Goal: Information Seeking & Learning: Learn about a topic

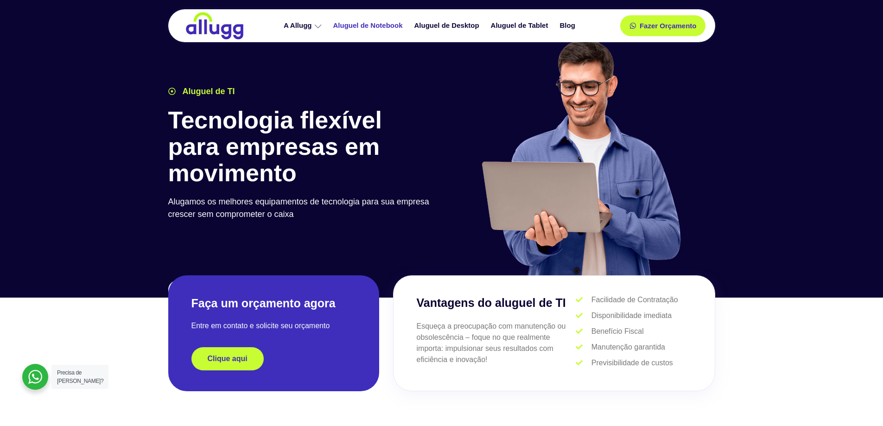
click at [375, 26] on link "Aluguel de Notebook" at bounding box center [369, 26] width 81 height 16
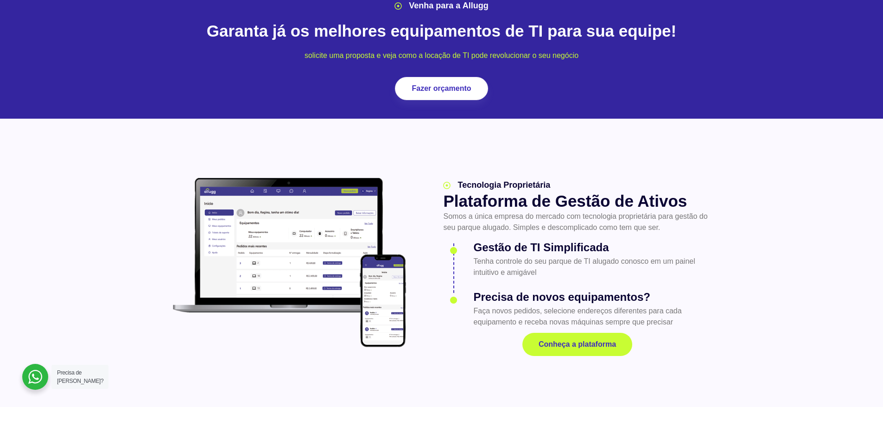
scroll to position [1159, 0]
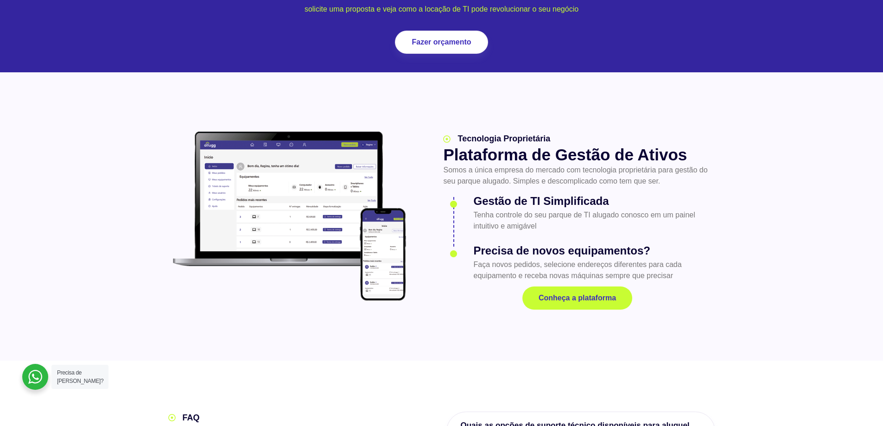
click at [623, 335] on section "Tecnologia Proprietária Plataforma de Gestão de Ativos Somos a única empresa do…" at bounding box center [441, 216] width 883 height 288
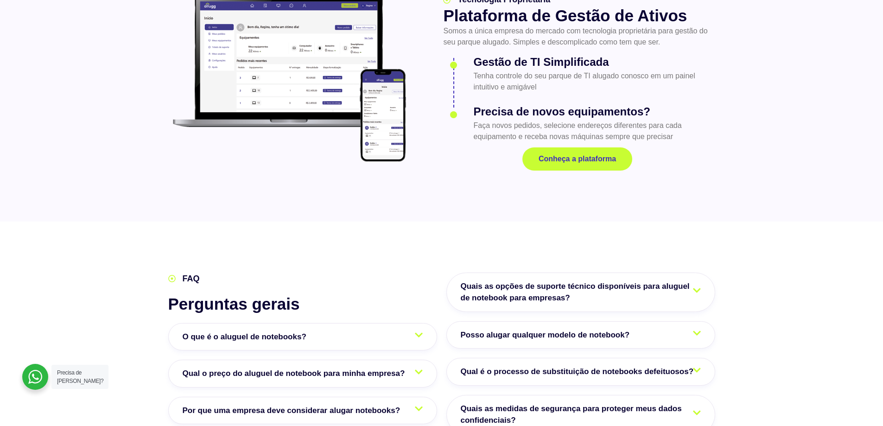
scroll to position [1391, 0]
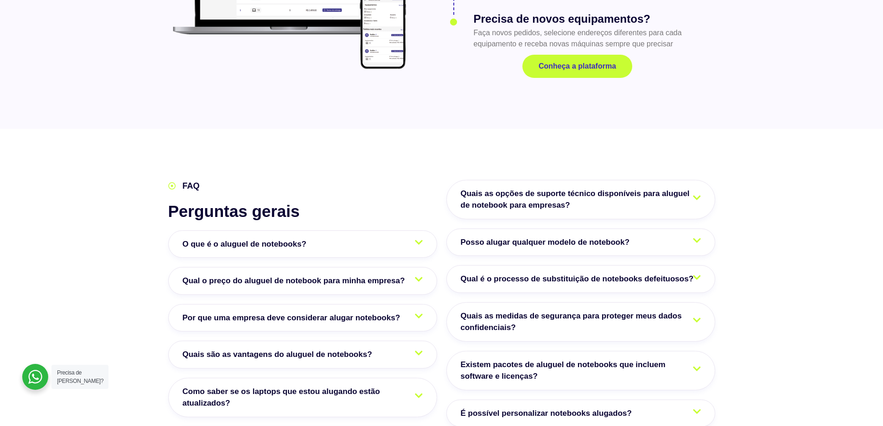
click at [698, 238] on icon at bounding box center [697, 240] width 8 height 5
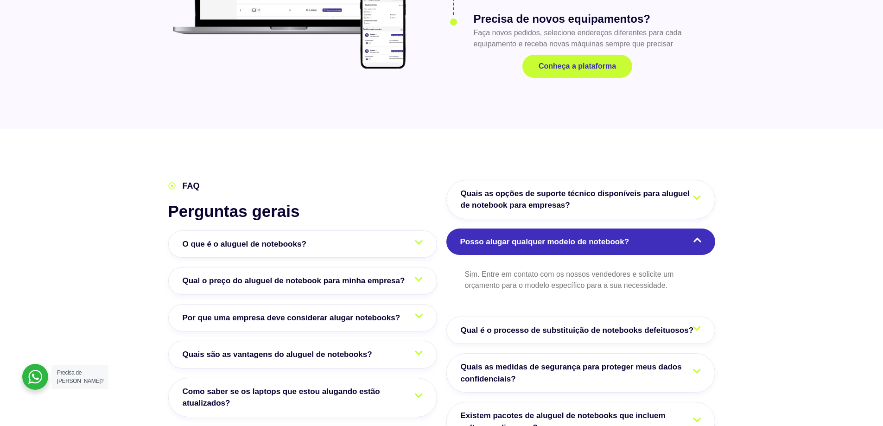
scroll to position [1483, 0]
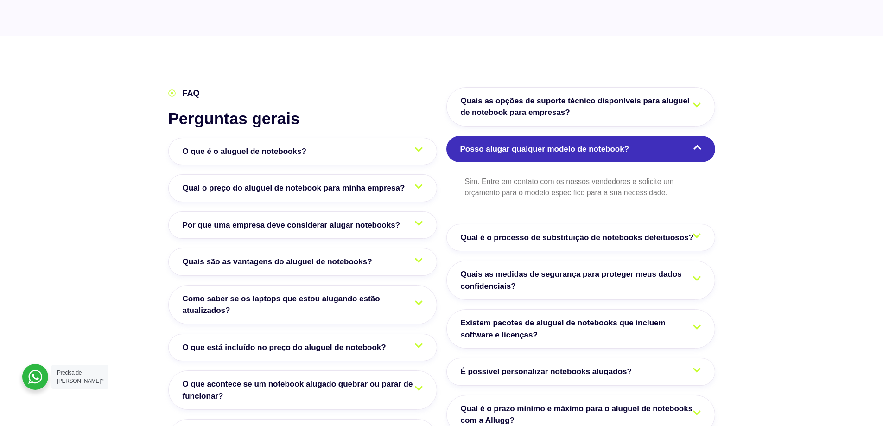
click at [418, 184] on icon at bounding box center [419, 186] width 8 height 5
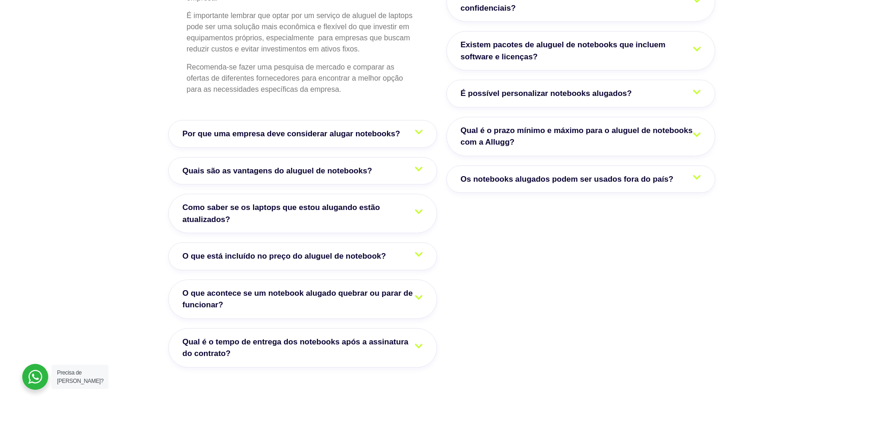
scroll to position [1808, 0]
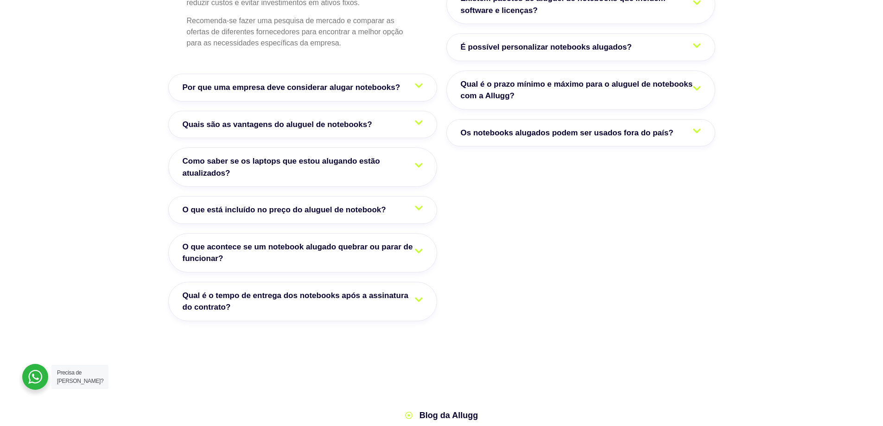
click at [420, 248] on icon at bounding box center [419, 250] width 8 height 5
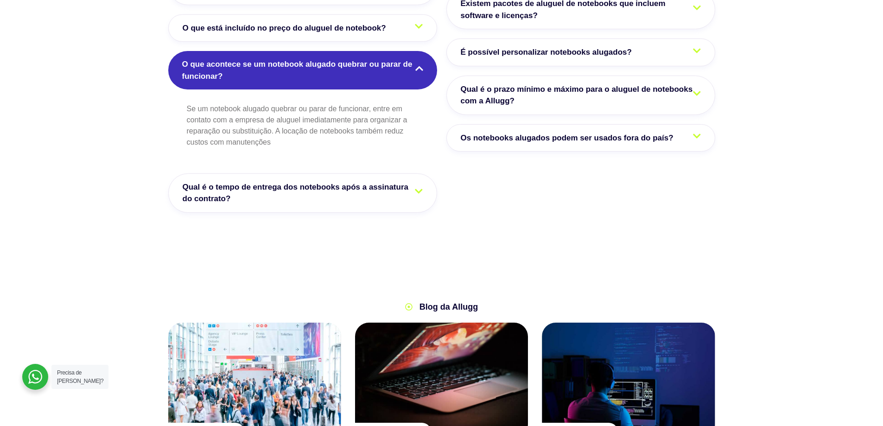
scroll to position [1756, 0]
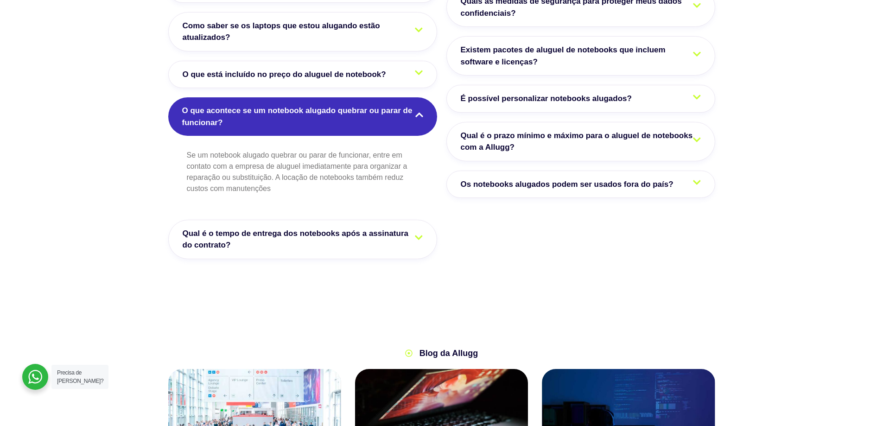
click at [420, 235] on icon at bounding box center [419, 237] width 8 height 5
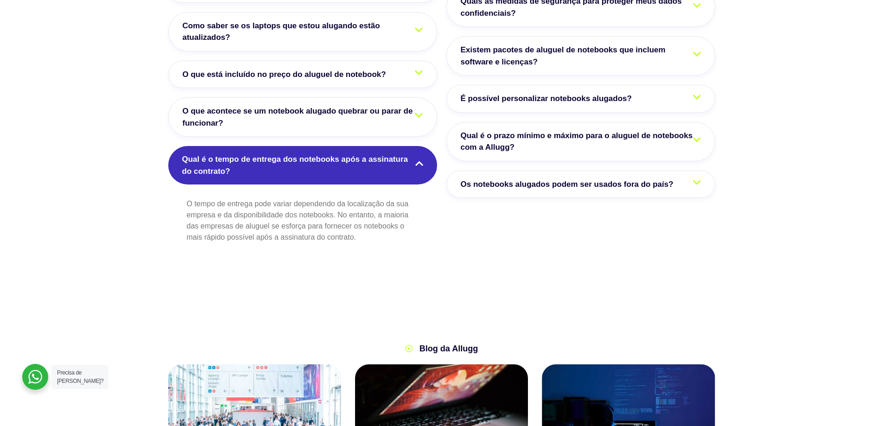
scroll to position [1664, 0]
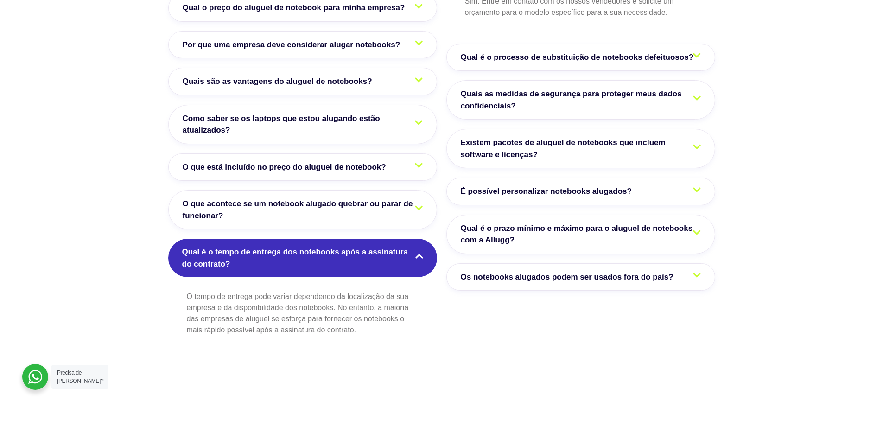
click at [625, 271] on span "Os notebooks alugados podem ser usados fora do país?" at bounding box center [569, 277] width 217 height 12
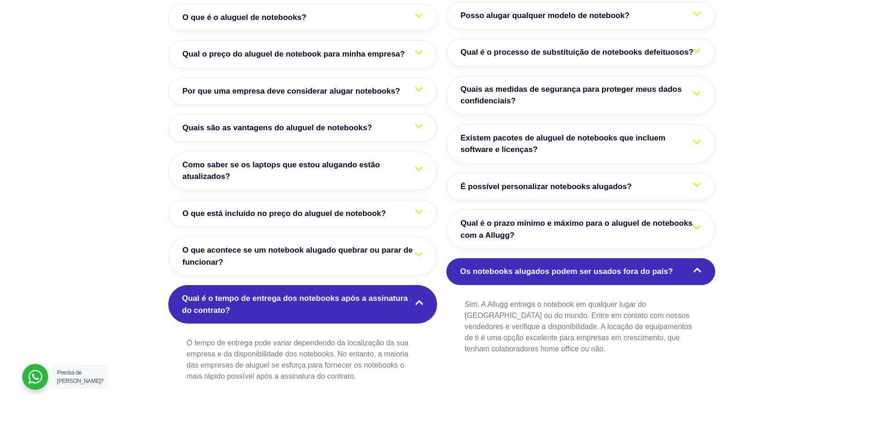
scroll to position [1571, 0]
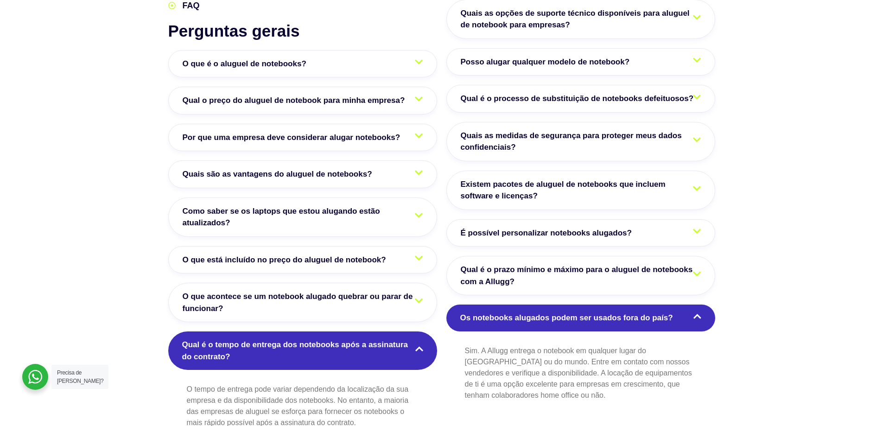
click at [615, 264] on span "Qual é o prazo mínimo e máximo para o aluguel de notebooks com a Allugg?" at bounding box center [581, 276] width 240 height 24
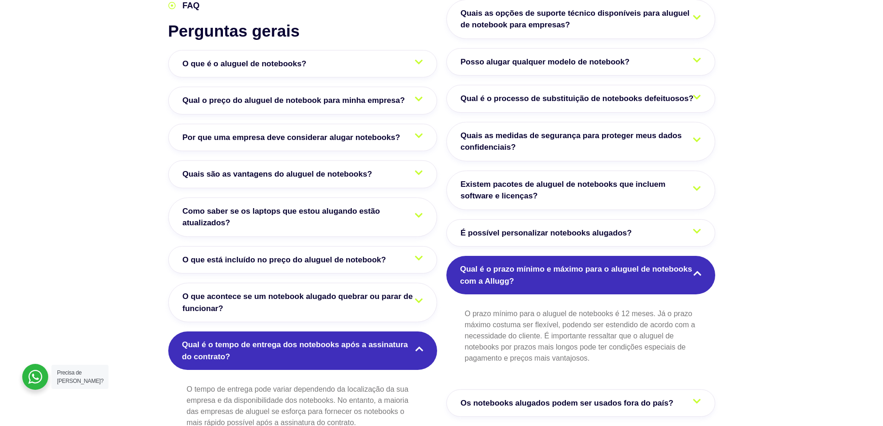
click at [566, 227] on span "É possível personalizar notebooks alugados?" at bounding box center [549, 233] width 176 height 12
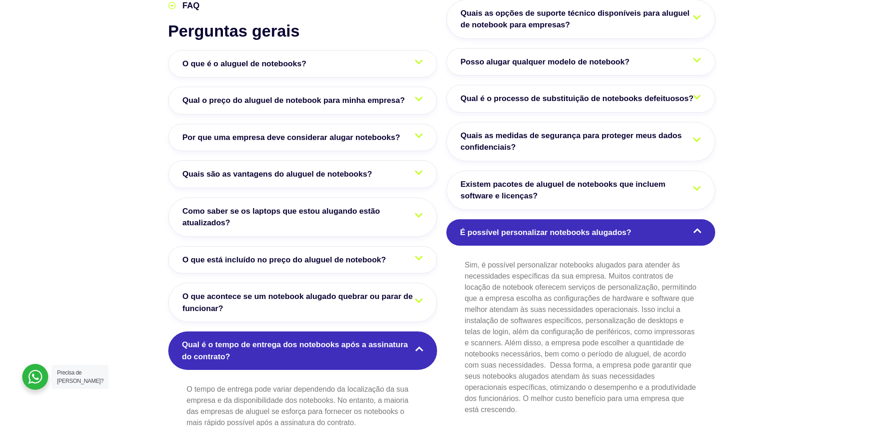
click at [570, 178] on span "Existem pacotes de aluguel de notebooks que incluem software e licenças?" at bounding box center [581, 190] width 240 height 24
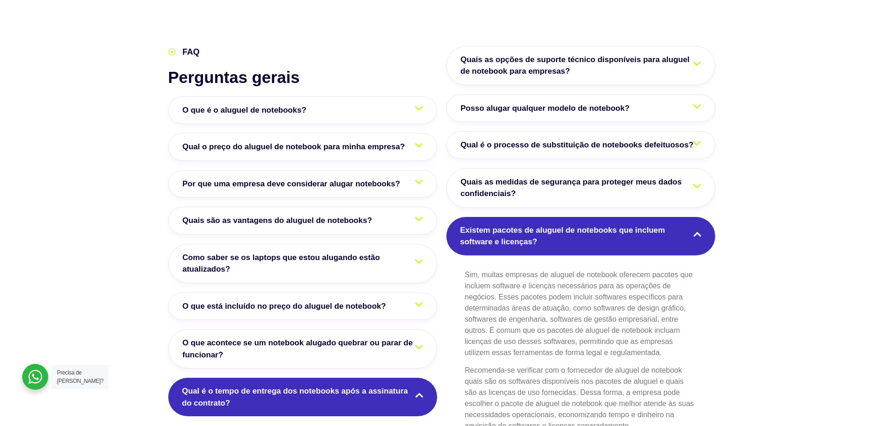
scroll to position [1478, 0]
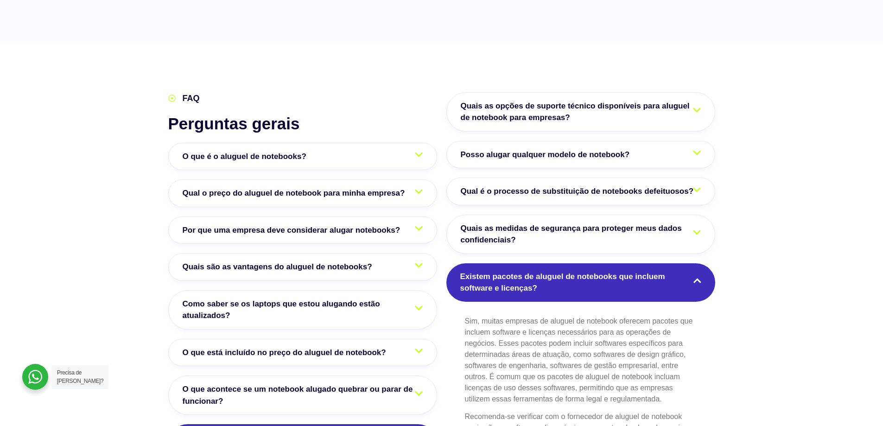
click at [579, 223] on span "Quais as medidas de segurança para proteger meus dados confidenciais?" at bounding box center [581, 235] width 240 height 24
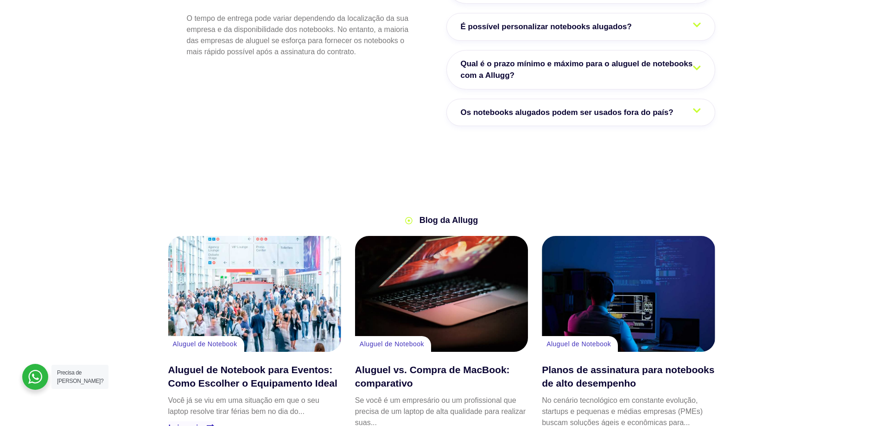
scroll to position [2081, 0]
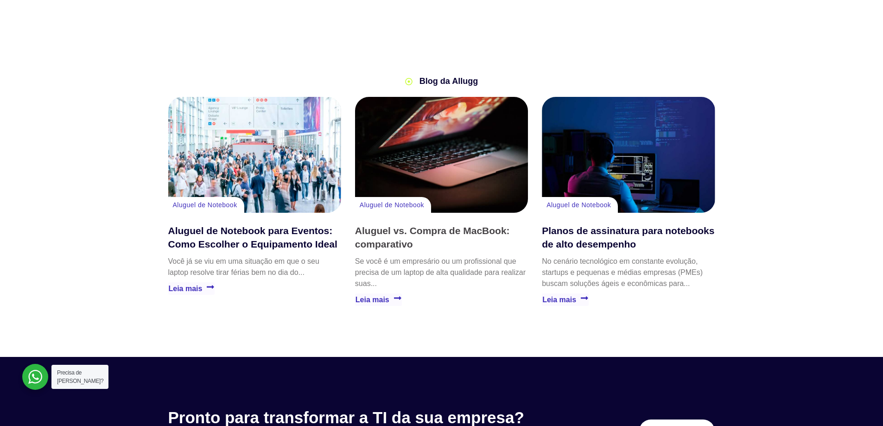
click at [427, 225] on link "Aluguel vs. Compra de MacBook: comparativo" at bounding box center [432, 237] width 155 height 24
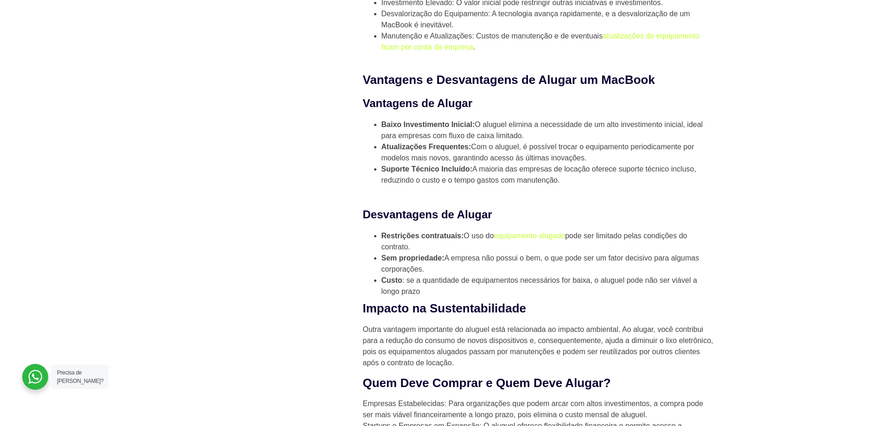
scroll to position [974, 0]
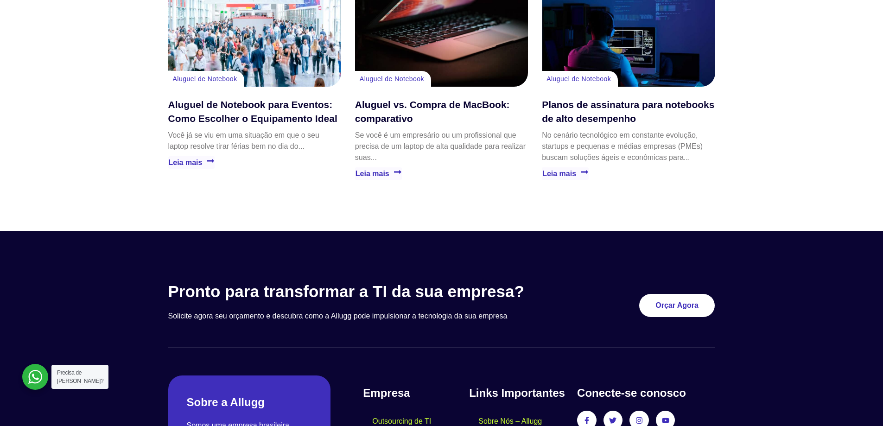
scroll to position [1988, 0]
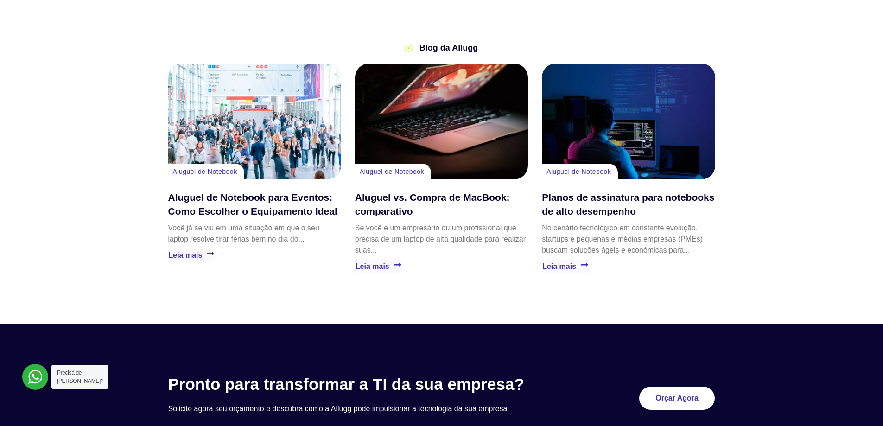
click at [582, 129] on div "Planos de assinatura para notebooks de alto desempenho" at bounding box center [628, 122] width 173 height 116
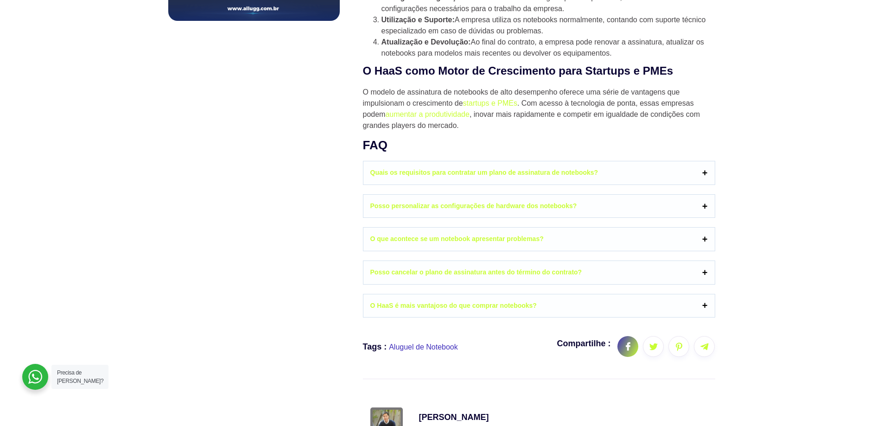
scroll to position [788, 0]
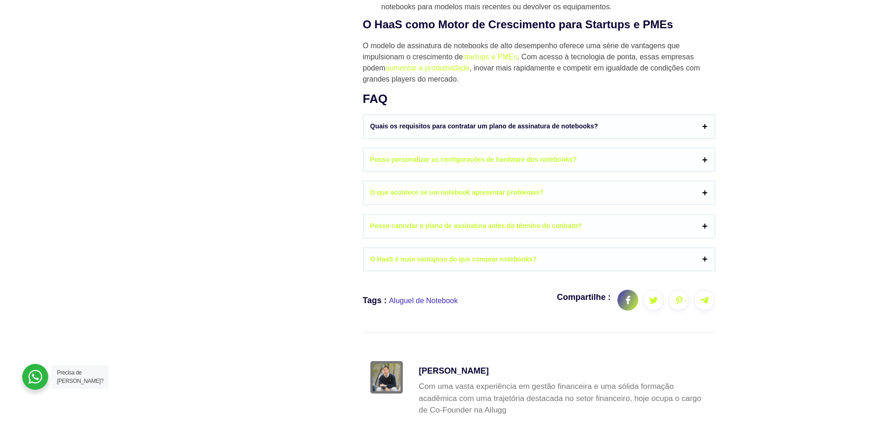
click at [706, 126] on link "Quais os requisitos para contratar um plano de assinatura de notebooks?" at bounding box center [538, 126] width 351 height 23
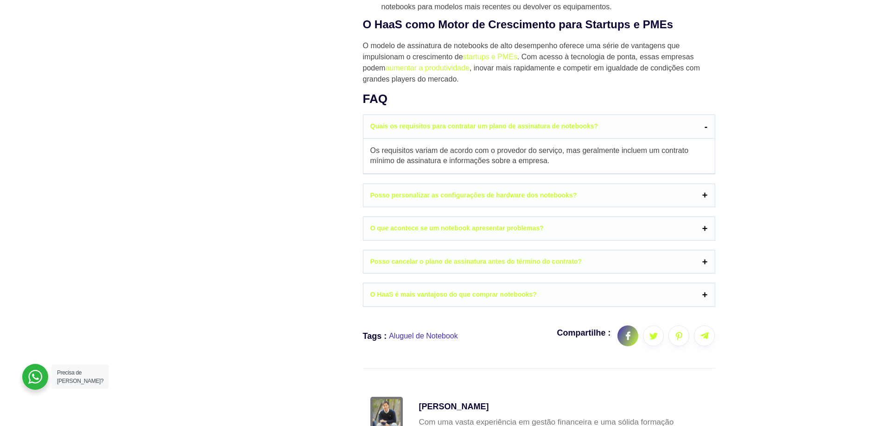
scroll to position [834, 0]
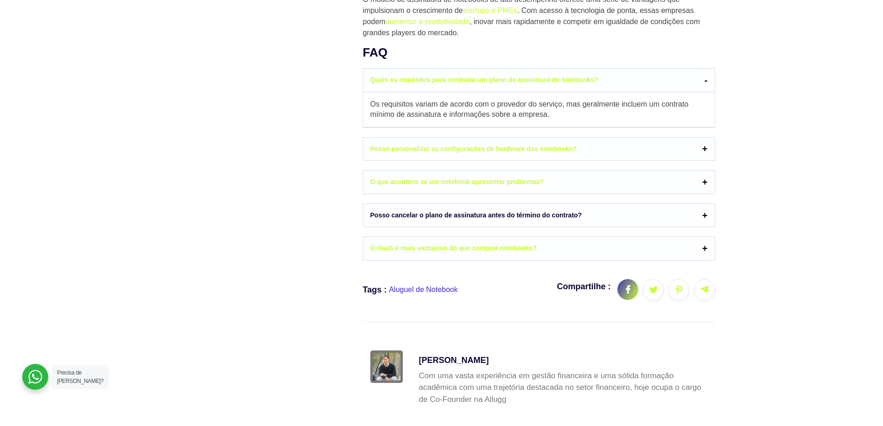
click at [705, 216] on link "Posso cancelar o plano de assinatura antes do término do contrato?" at bounding box center [538, 215] width 351 height 23
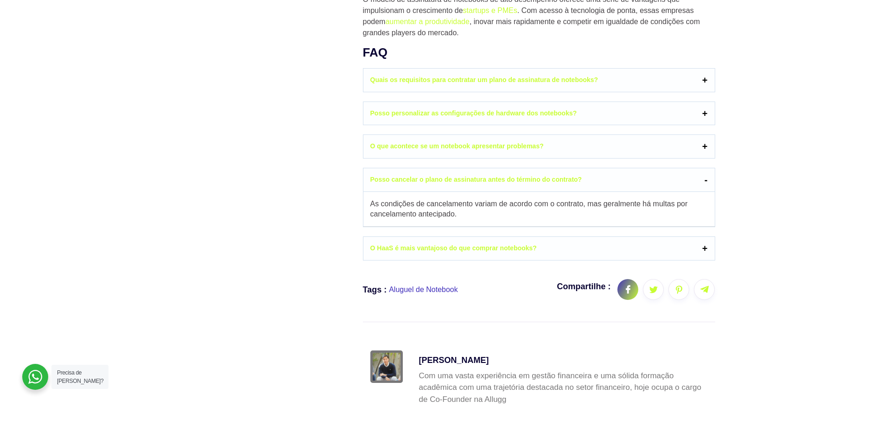
scroll to position [881, 0]
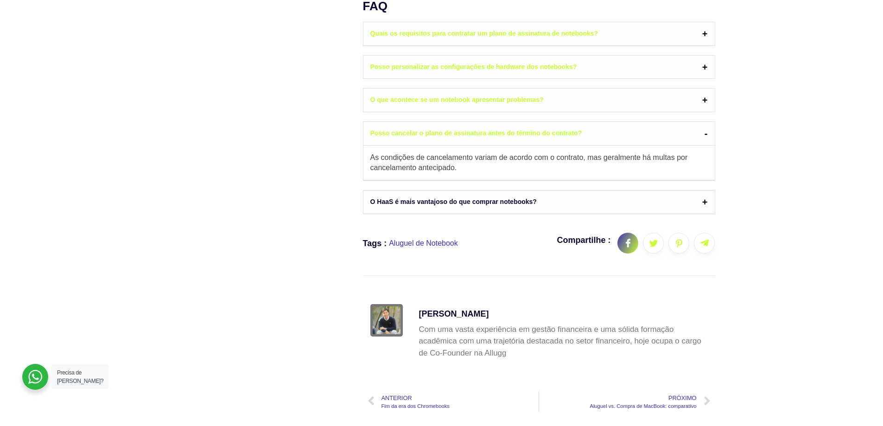
click at [703, 202] on link "O HaaS é mais vantajoso do que comprar notebooks?" at bounding box center [538, 202] width 351 height 23
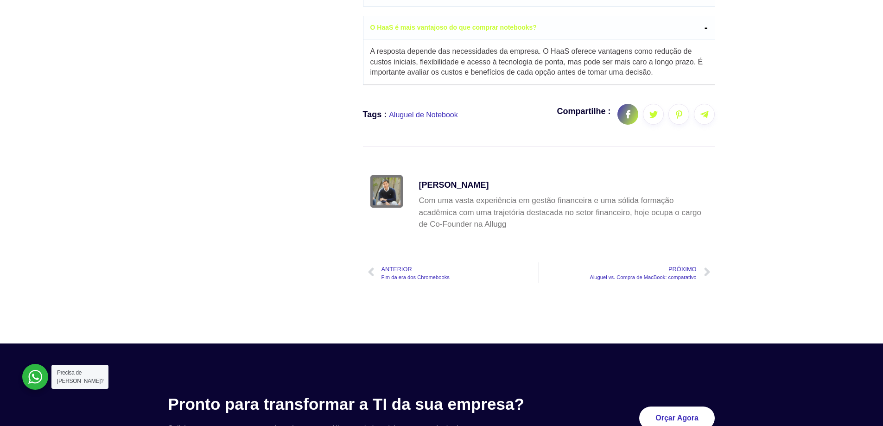
scroll to position [1066, 0]
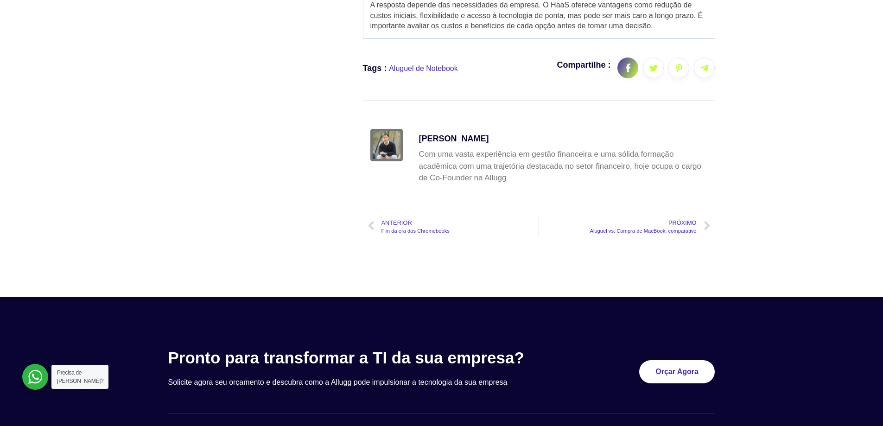
click at [685, 222] on span "Próximo" at bounding box center [643, 222] width 107 height 9
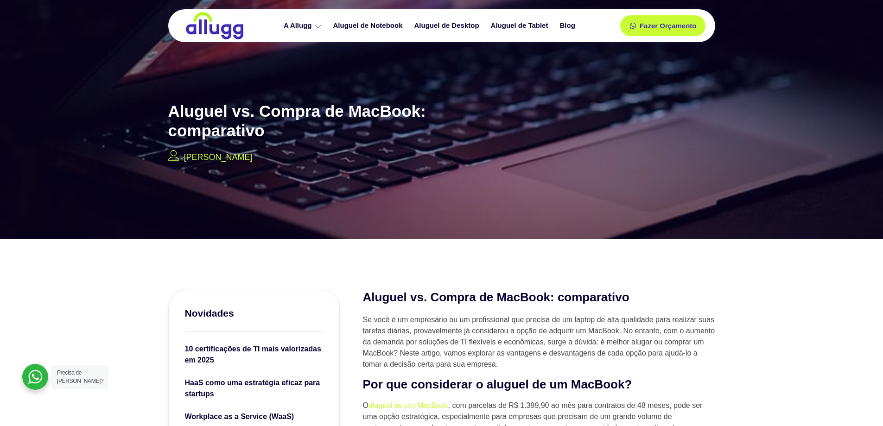
click at [207, 35] on img at bounding box center [215, 26] width 60 height 28
